Goal: Navigation & Orientation: Understand site structure

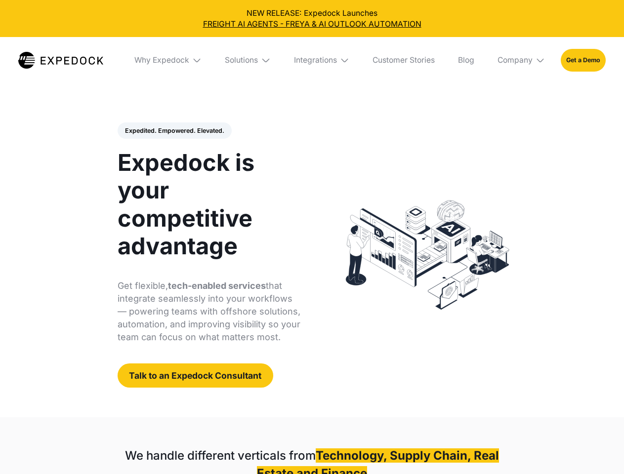
select select
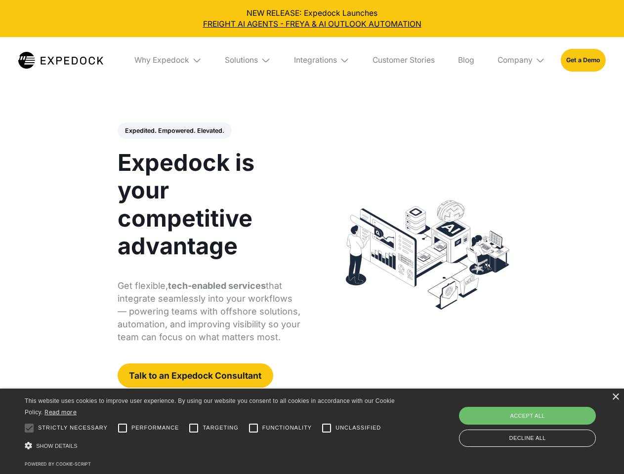
click at [312, 60] on div "Integrations" at bounding box center [315, 60] width 43 height 10
click at [168, 60] on div "Why Expedock" at bounding box center [153, 60] width 55 height 10
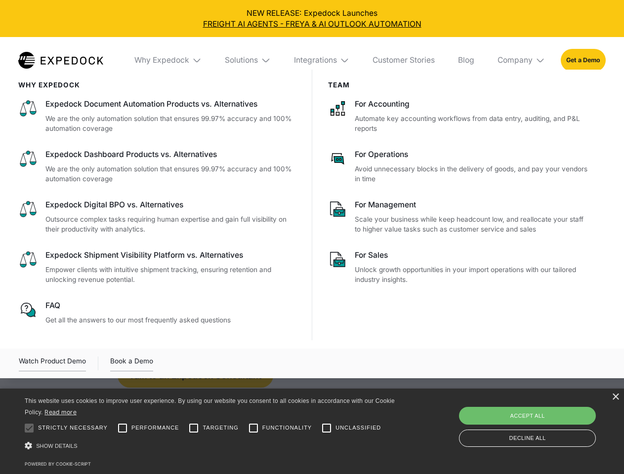
click at [248, 60] on div "Solutions" at bounding box center [241, 60] width 33 height 10
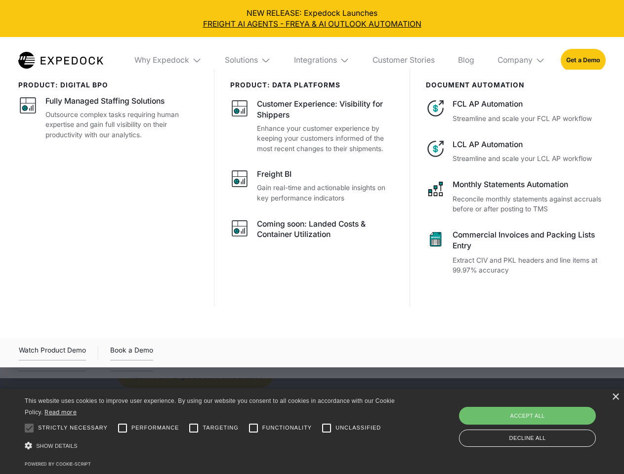
click at [322, 60] on div "Integrations" at bounding box center [315, 60] width 43 height 10
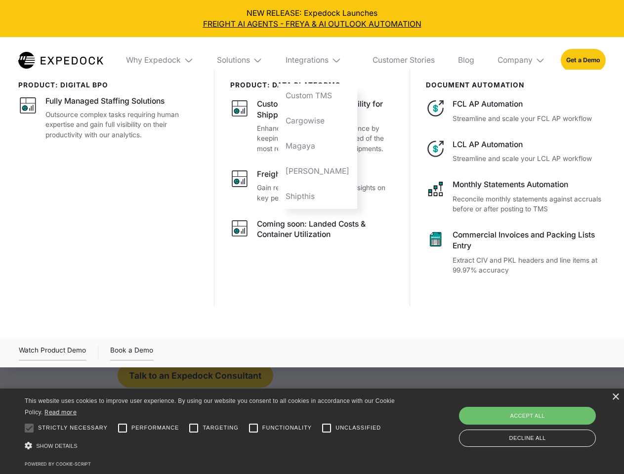
click at [522, 60] on div "Company" at bounding box center [514, 60] width 35 height 10
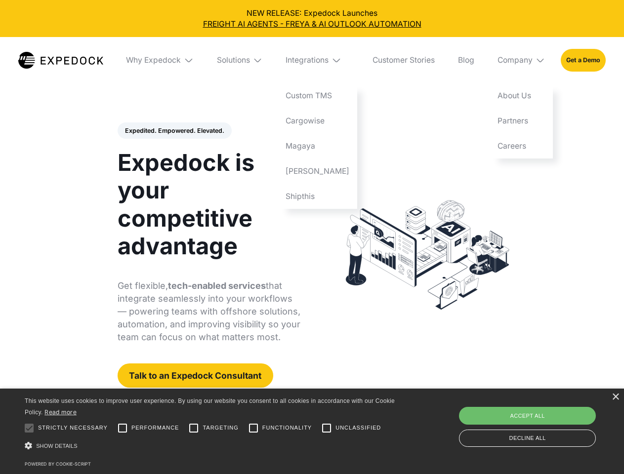
click at [174, 131] on div "Expedited. Empowered. Elevated. Automate Freight Document Extraction at 99.97% …" at bounding box center [209, 255] width 183 height 266
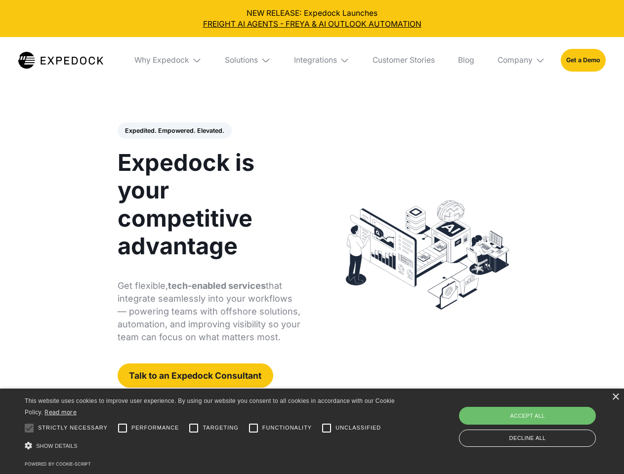
click at [29, 428] on div at bounding box center [29, 428] width 20 height 20
click at [122, 428] on input "Performance" at bounding box center [123, 428] width 20 height 20
checkbox input "true"
click at [194, 428] on input "Targeting" at bounding box center [194, 428] width 20 height 20
checkbox input "true"
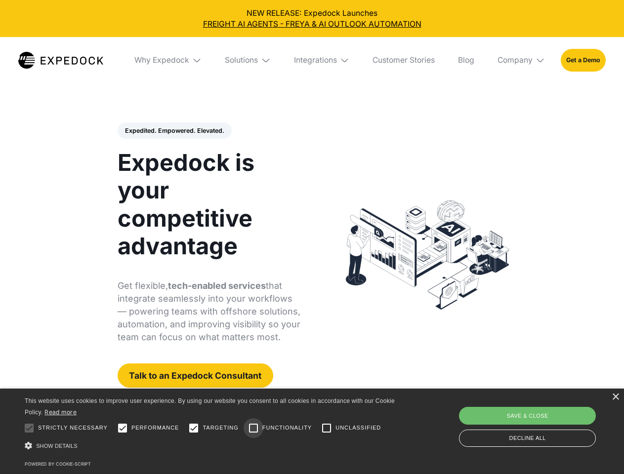
click at [253, 428] on input "Functionality" at bounding box center [254, 428] width 20 height 20
checkbox input "true"
